Goal: Information Seeking & Learning: Check status

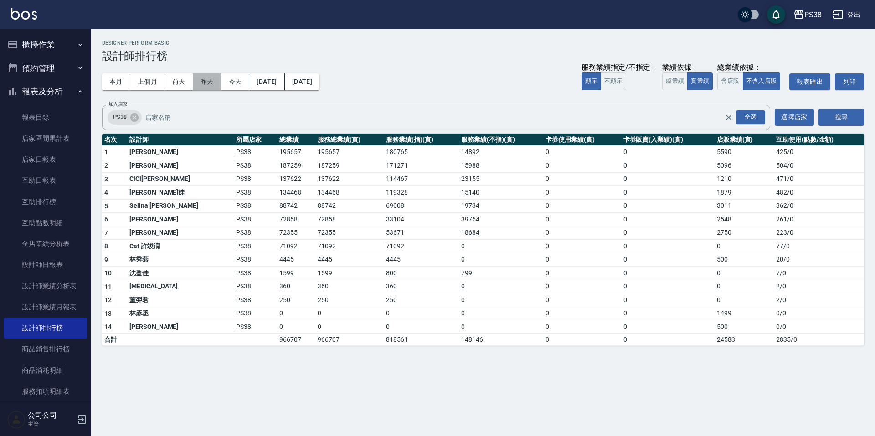
click at [206, 80] on button "昨天" at bounding box center [207, 81] width 28 height 17
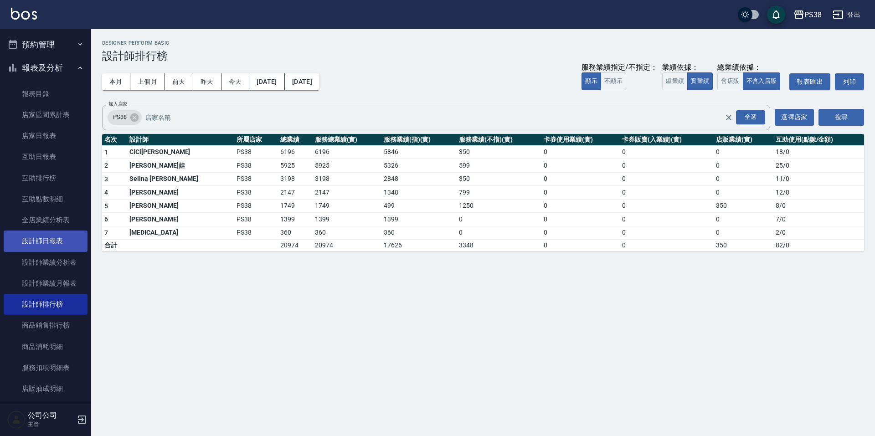
scroll to position [46, 0]
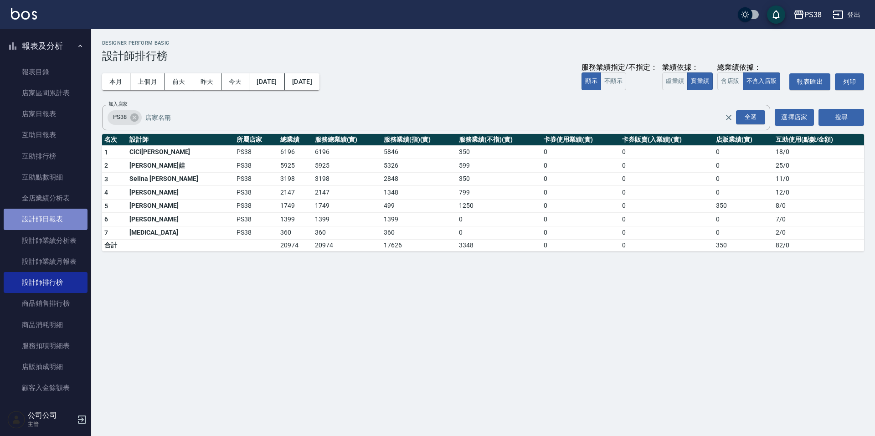
click at [45, 215] on link "設計師日報表" at bounding box center [46, 219] width 84 height 21
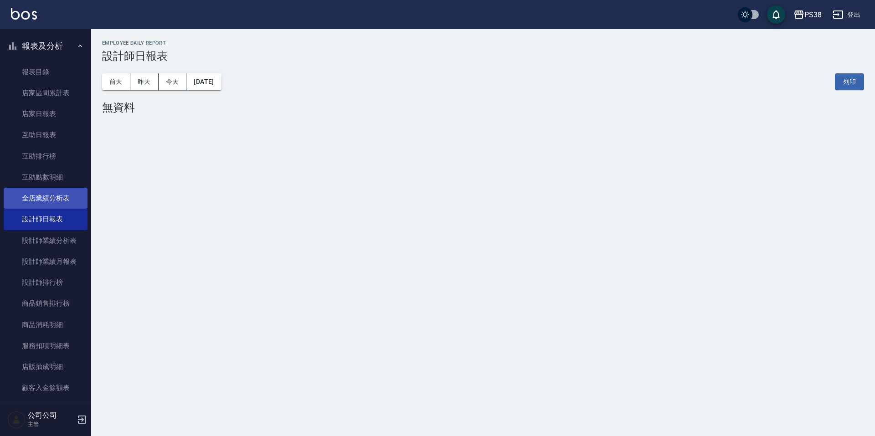
click at [33, 191] on link "全店業績分析表" at bounding box center [46, 198] width 84 height 21
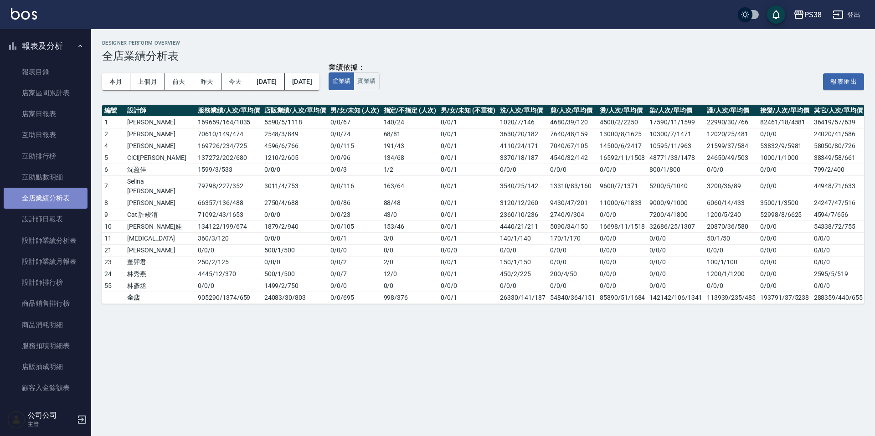
click at [62, 208] on link "全店業績分析表" at bounding box center [46, 198] width 84 height 21
click at [65, 221] on link "設計師日報表" at bounding box center [46, 219] width 84 height 21
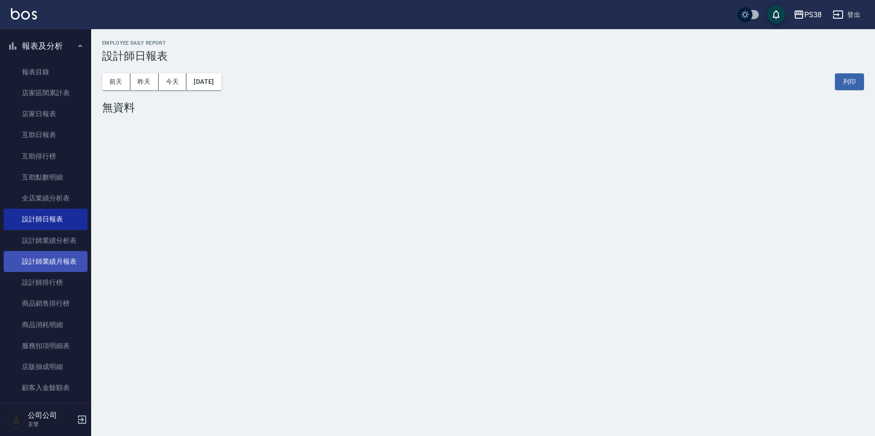
click at [68, 269] on link "設計師業績月報表" at bounding box center [46, 261] width 84 height 21
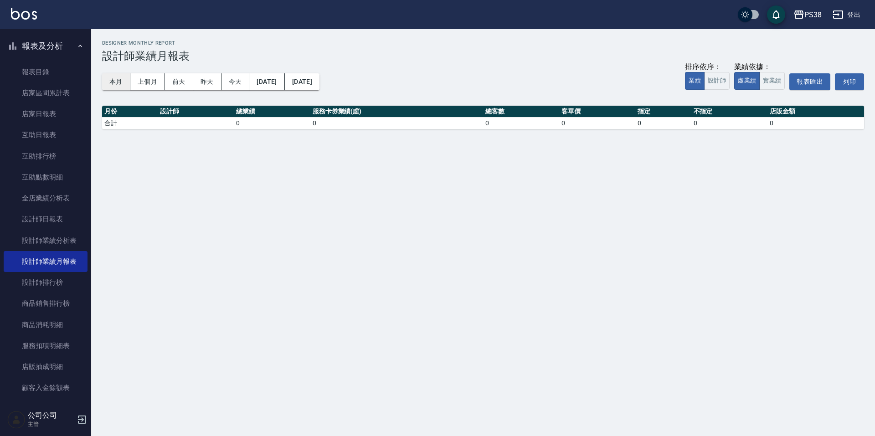
click at [122, 82] on button "本月" at bounding box center [116, 81] width 28 height 17
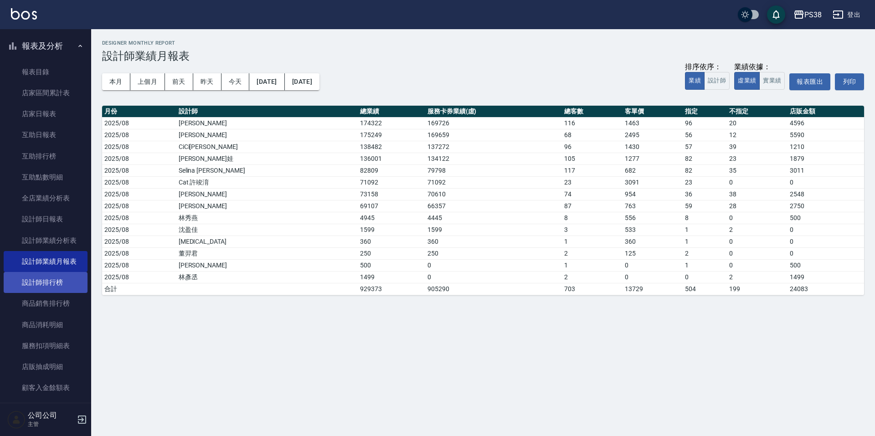
click at [42, 289] on link "設計師排行榜" at bounding box center [46, 282] width 84 height 21
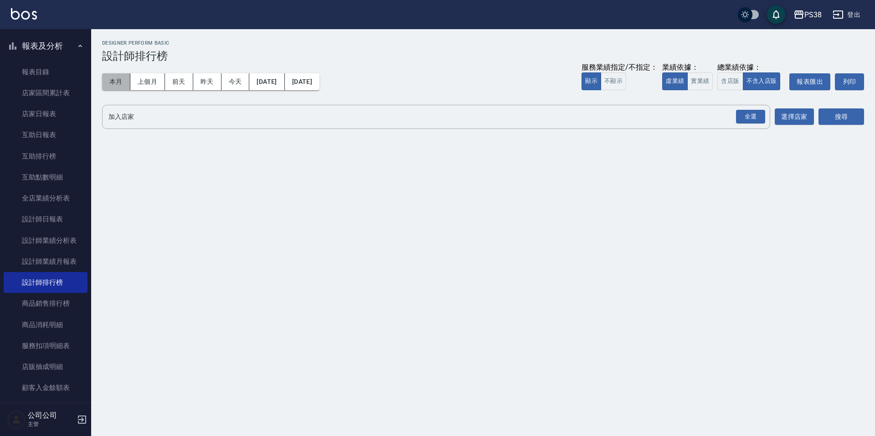
click at [119, 75] on button "本月" at bounding box center [116, 81] width 28 height 17
click at [704, 82] on button "實業績" at bounding box center [700, 81] width 26 height 18
click at [736, 78] on button "含店販" at bounding box center [730, 81] width 26 height 18
click at [761, 84] on button "不含入店販" at bounding box center [762, 81] width 38 height 18
click at [754, 118] on div "全選" at bounding box center [750, 117] width 29 height 14
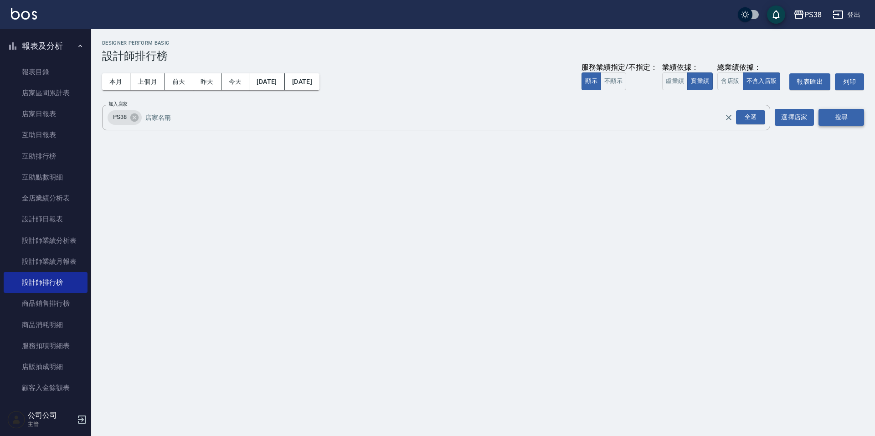
click at [837, 113] on button "搜尋" at bounding box center [841, 117] width 46 height 17
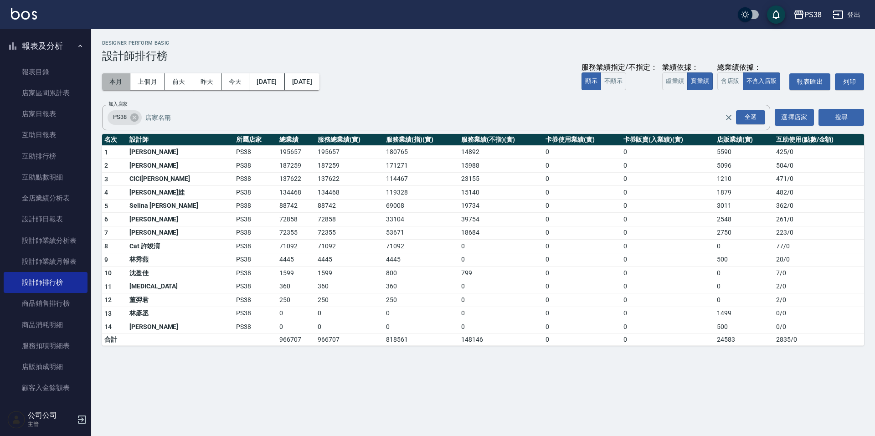
click at [126, 83] on button "本月" at bounding box center [116, 81] width 28 height 17
click at [264, 91] on div "本月 上個月 [DATE] [DATE] [DATE] [DATE] [DATE] 服務業績指定/不指定： 顯示 不顯示 業績依據： 虛業績 實業績 總業績依…" at bounding box center [483, 81] width 762 height 39
click at [268, 86] on button "[DATE]" at bounding box center [266, 81] width 35 height 17
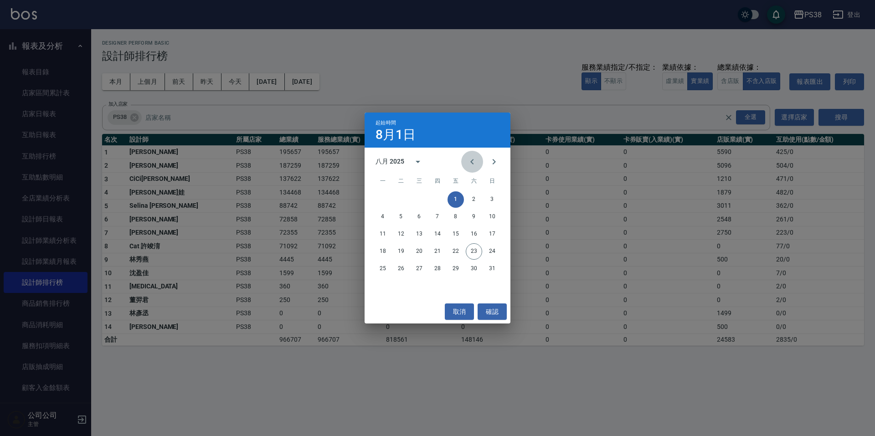
click at [473, 164] on icon "Previous month" at bounding box center [472, 161] width 11 height 11
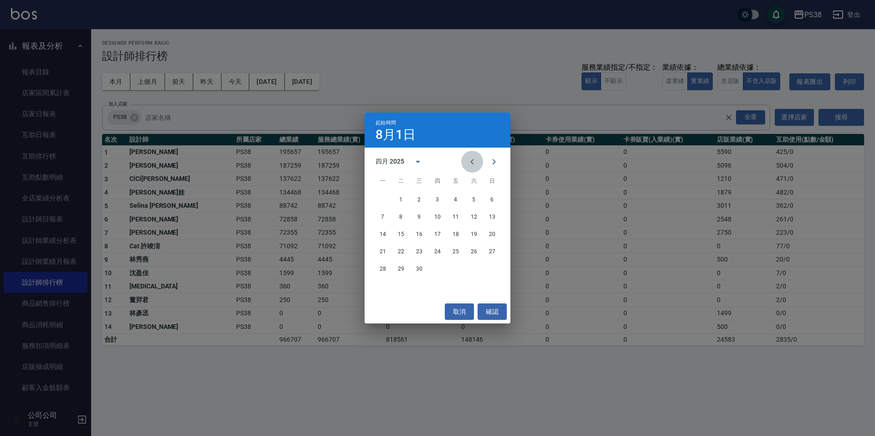
click at [473, 164] on icon "Previous month" at bounding box center [472, 161] width 11 height 11
click at [491, 169] on button "Next month" at bounding box center [494, 162] width 22 height 22
click at [419, 203] on button "1" at bounding box center [419, 199] width 16 height 16
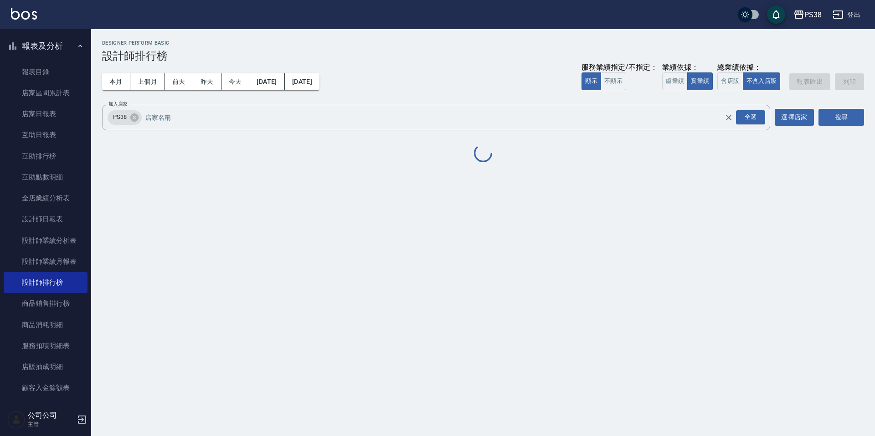
click at [395, 58] on h3 "設計師排行榜" at bounding box center [483, 56] width 762 height 13
